Goal: Information Seeking & Learning: Understand process/instructions

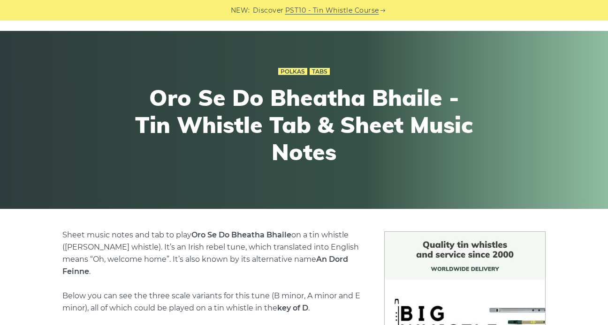
scroll to position [15, 0]
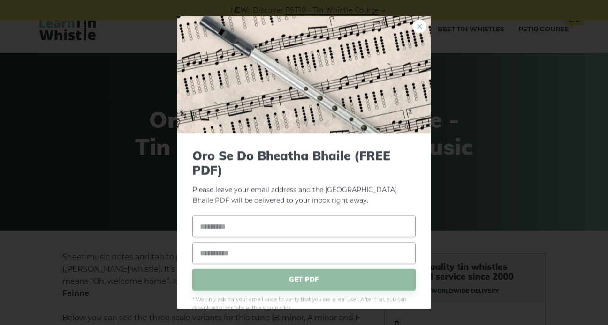
click at [416, 22] on link "×" at bounding box center [419, 26] width 14 height 14
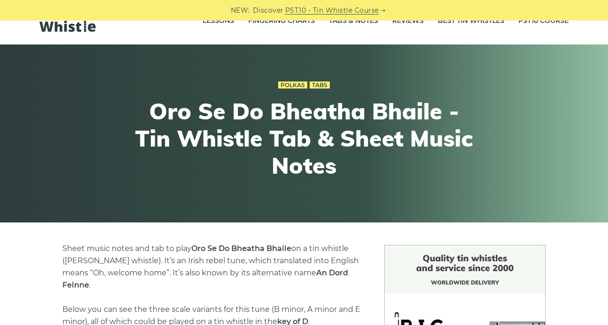
scroll to position [0, 0]
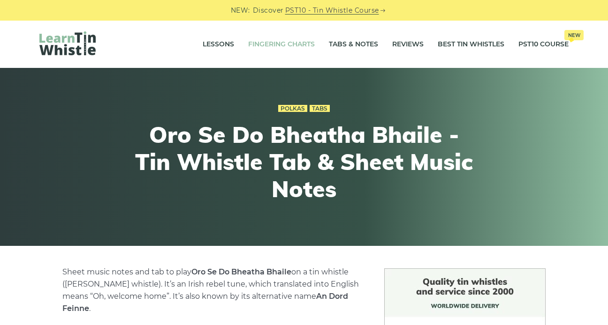
click at [295, 42] on link "Fingering Charts" at bounding box center [281, 44] width 67 height 23
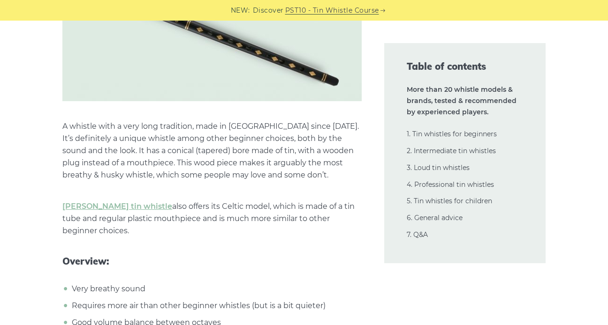
scroll to position [3193, 0]
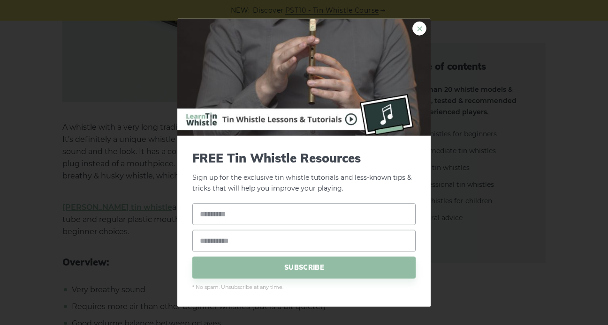
click at [419, 29] on link "×" at bounding box center [419, 29] width 14 height 14
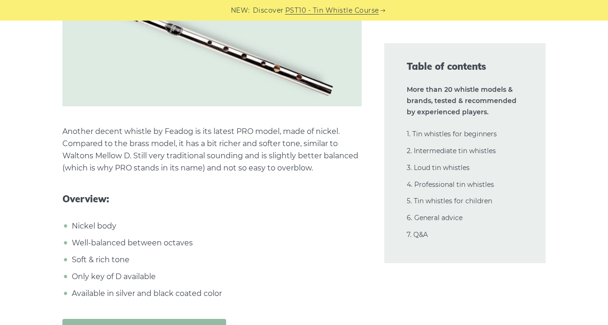
scroll to position [2733, 0]
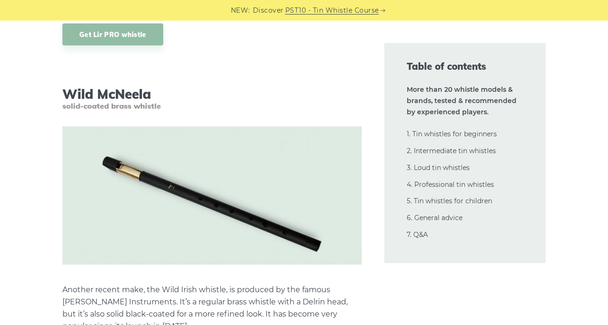
scroll to position [7519, 0]
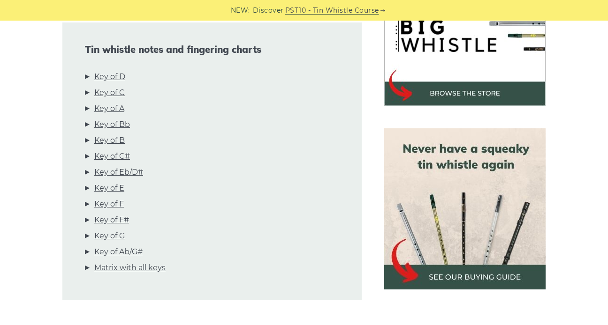
scroll to position [320, 0]
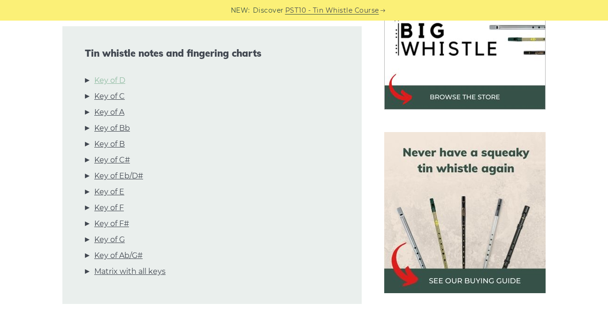
click at [114, 82] on link "Key of D" at bounding box center [109, 81] width 31 height 12
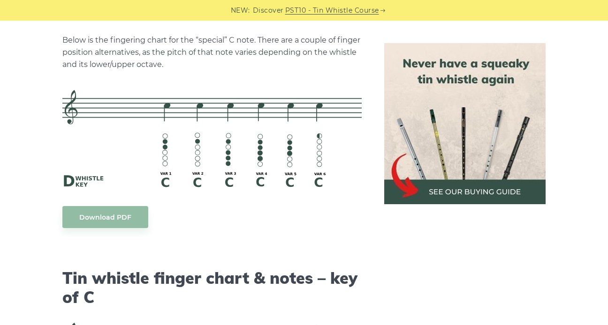
scroll to position [2112, 0]
